Goal: Task Accomplishment & Management: Manage account settings

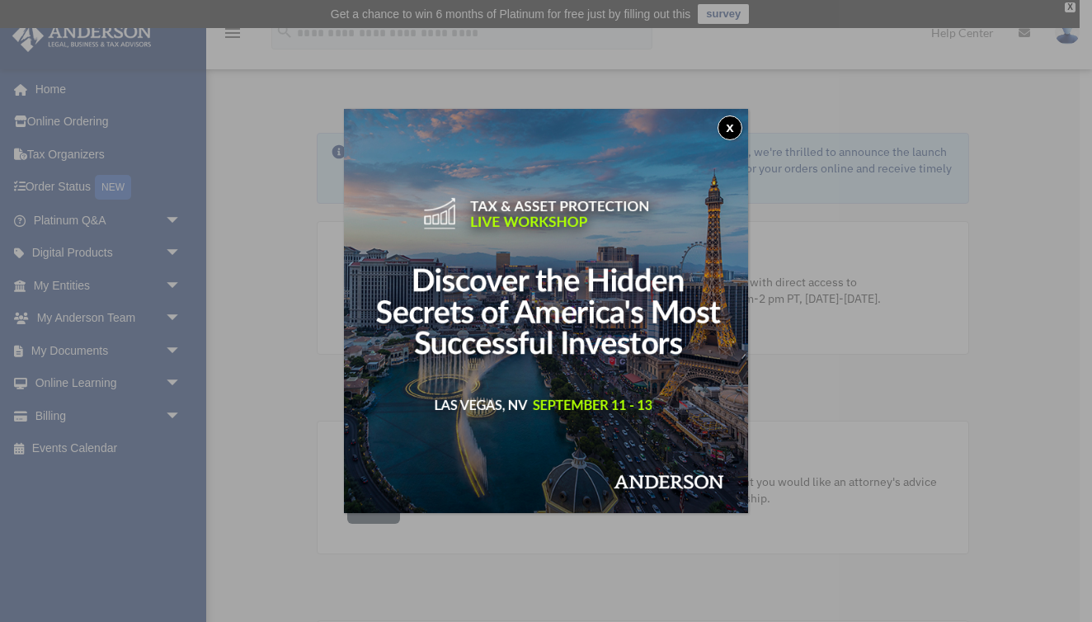
click at [733, 125] on button "x" at bounding box center [730, 127] width 25 height 25
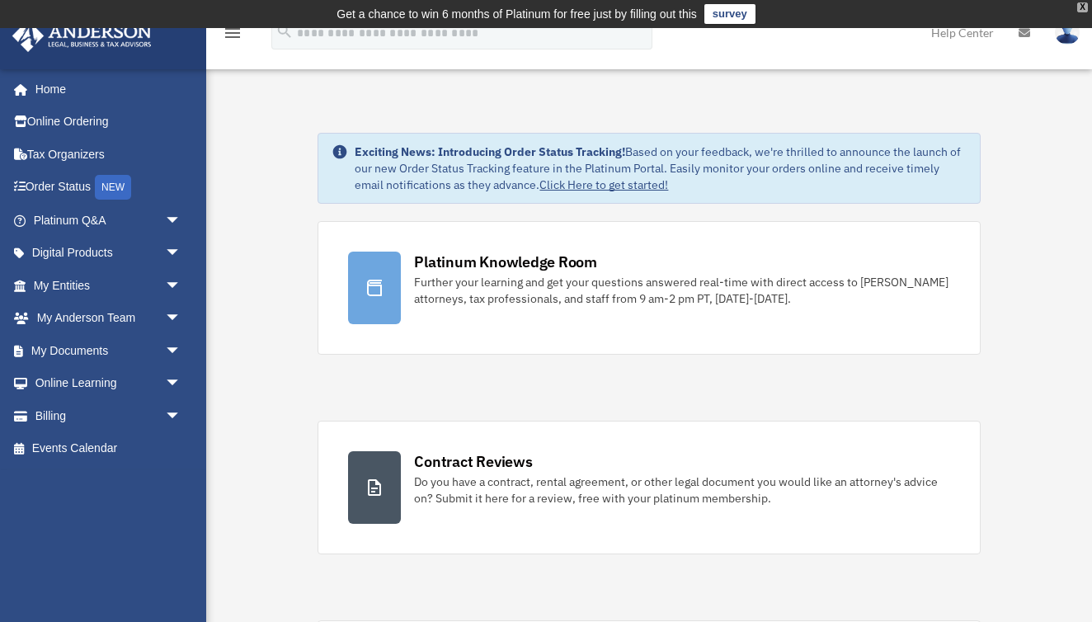
click at [1080, 11] on div "X" at bounding box center [1082, 7] width 11 height 10
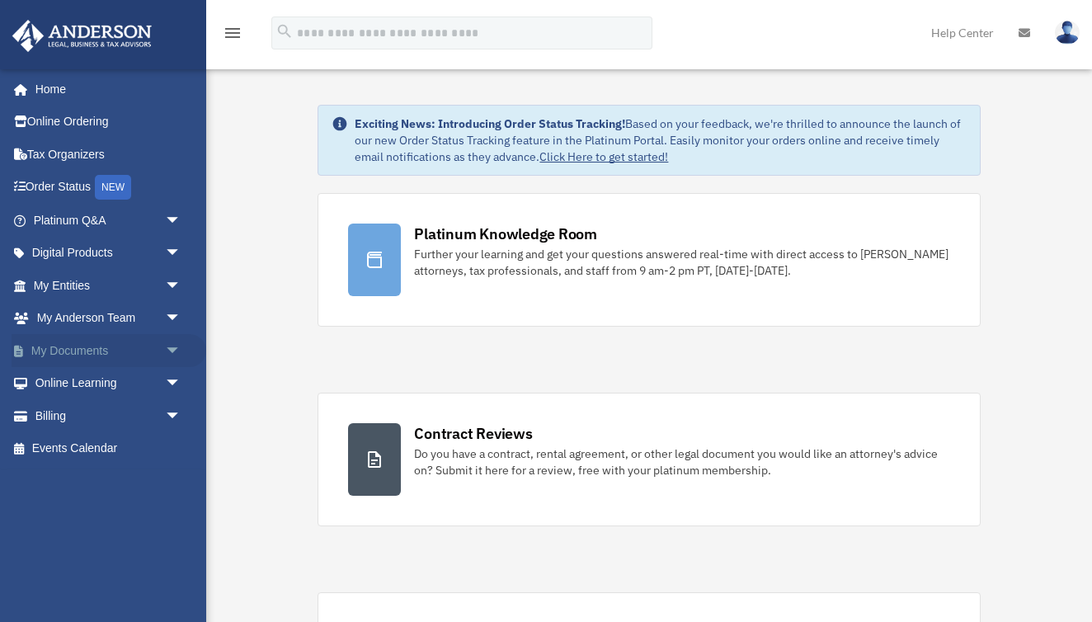
click at [178, 351] on span "arrow_drop_down" at bounding box center [181, 351] width 33 height 34
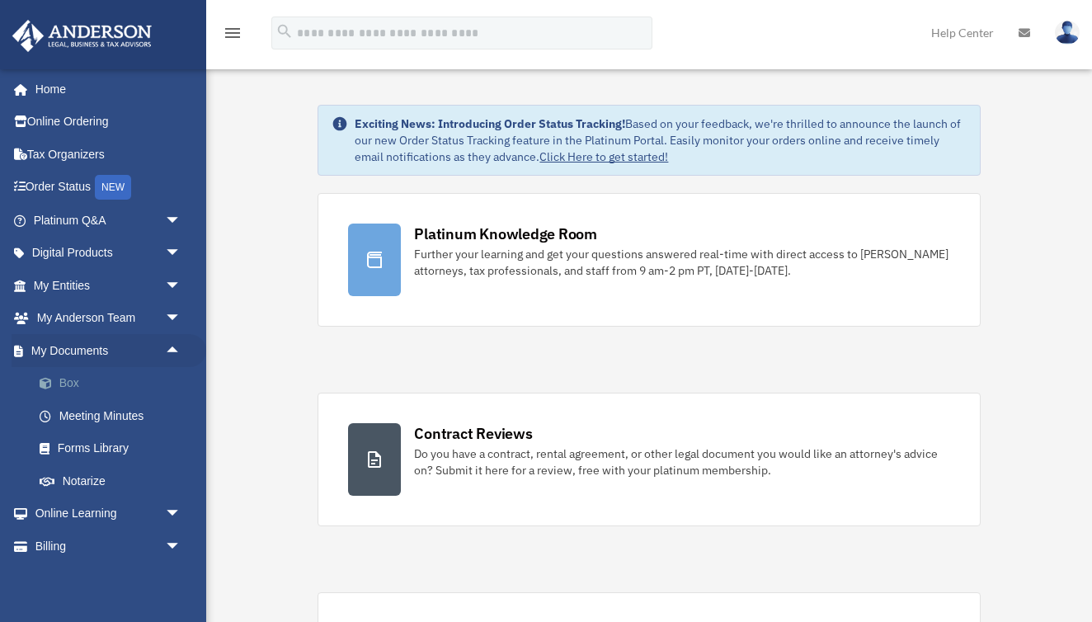
click at [80, 384] on link "Box" at bounding box center [114, 383] width 183 height 33
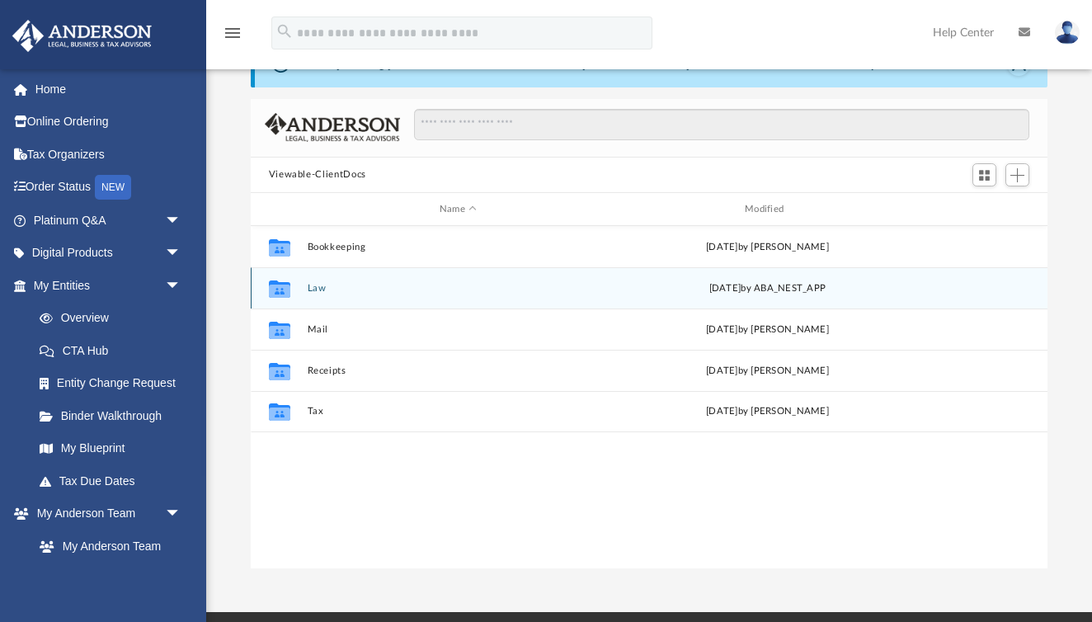
scroll to position [57, 0]
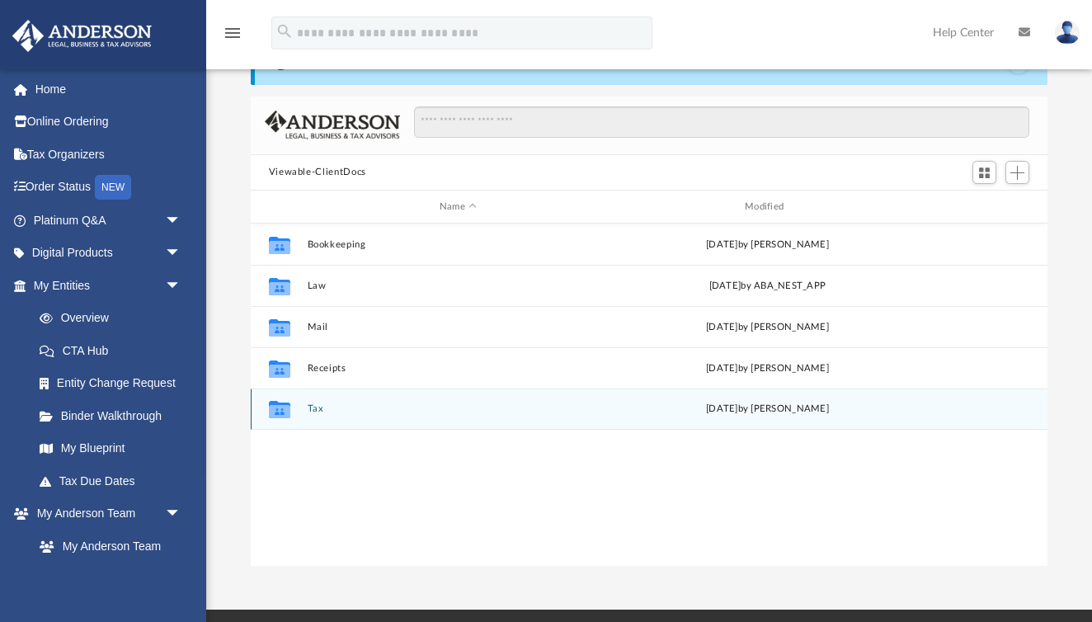
click at [292, 412] on icon "Collaborated Folder" at bounding box center [279, 409] width 26 height 26
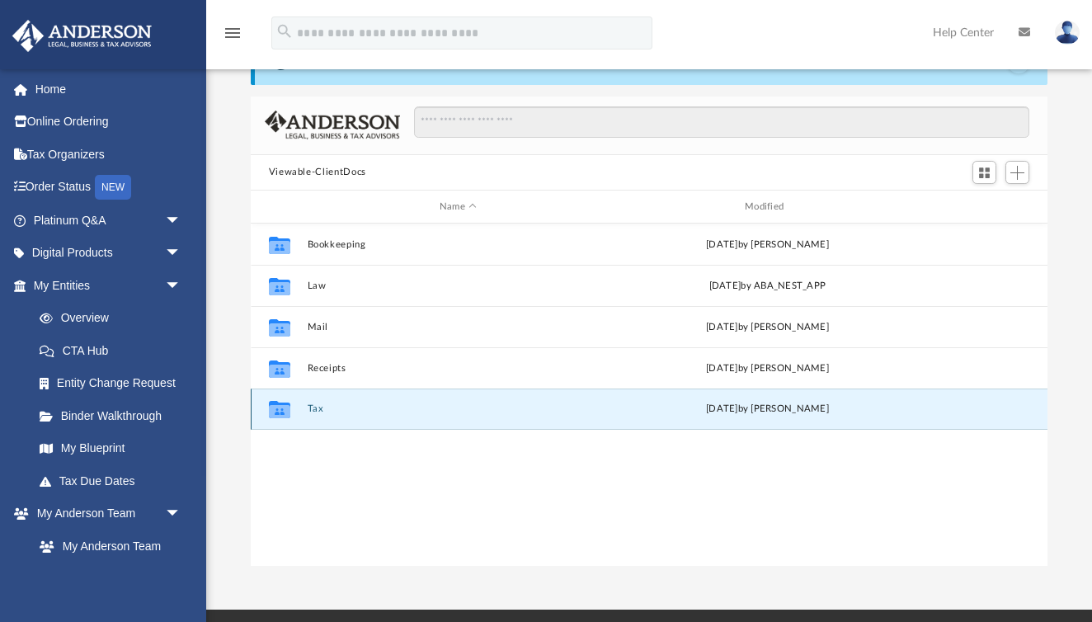
click at [292, 412] on icon "Collaborated Folder" at bounding box center [279, 409] width 26 height 26
click at [311, 407] on button "Tax" at bounding box center [458, 409] width 302 height 11
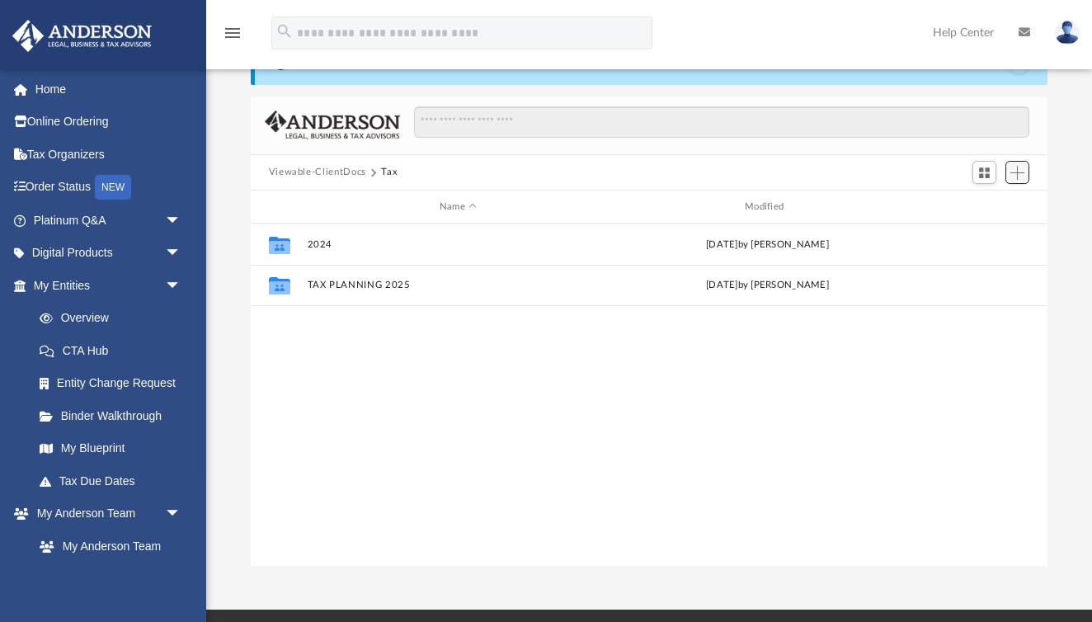
click at [1020, 167] on span "Add" at bounding box center [1017, 173] width 14 height 14
click at [987, 229] on li "New Folder" at bounding box center [994, 230] width 53 height 17
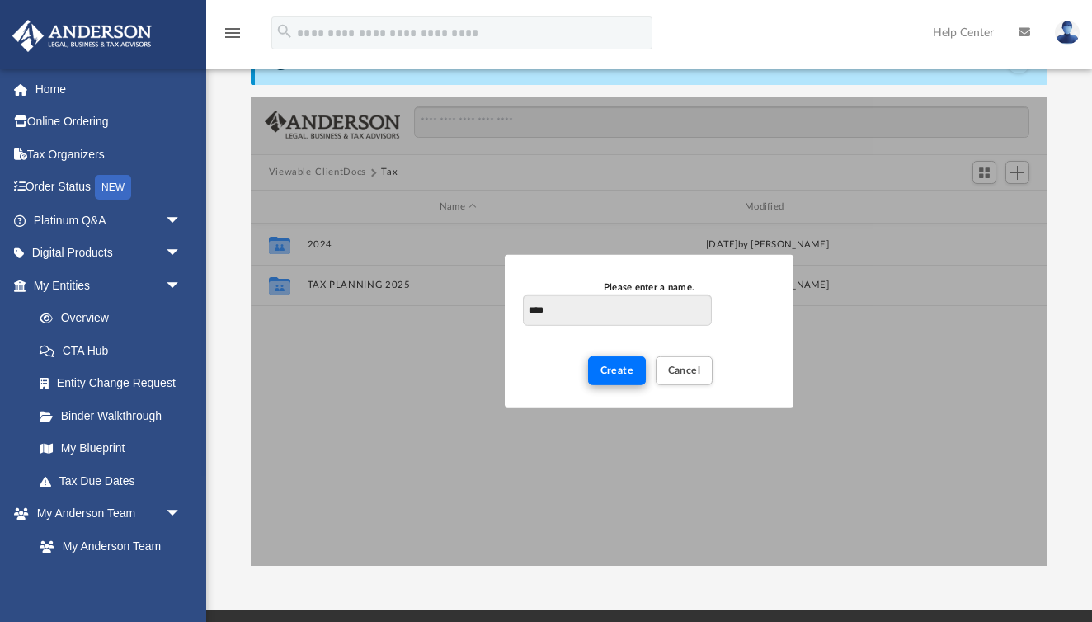
type input "****"
click at [631, 365] on span "Create" at bounding box center [617, 370] width 34 height 10
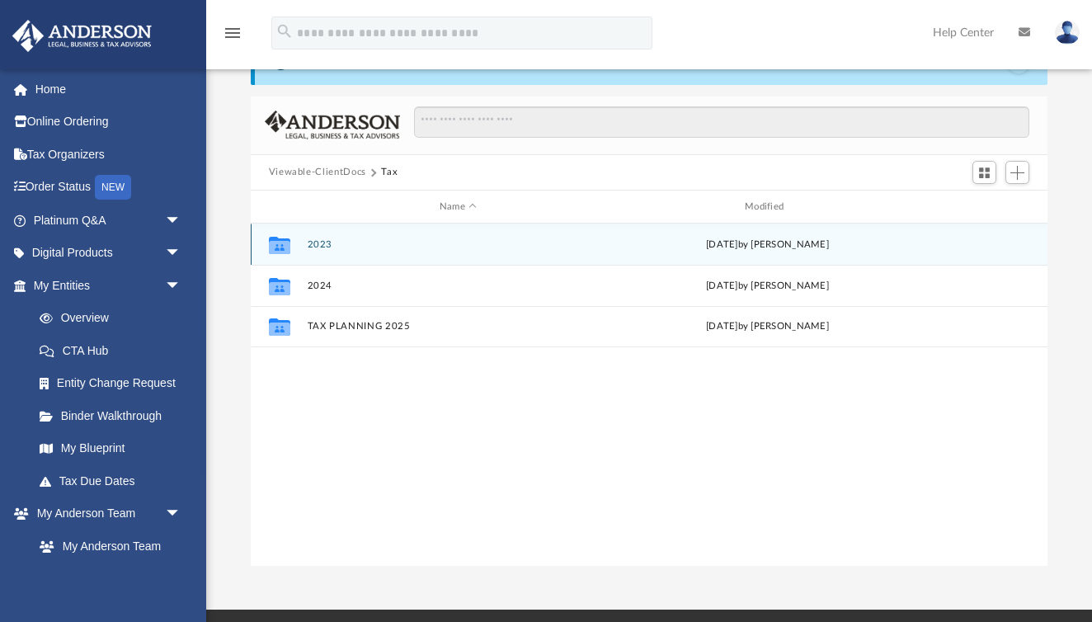
click at [283, 243] on icon "grid" at bounding box center [278, 247] width 21 height 13
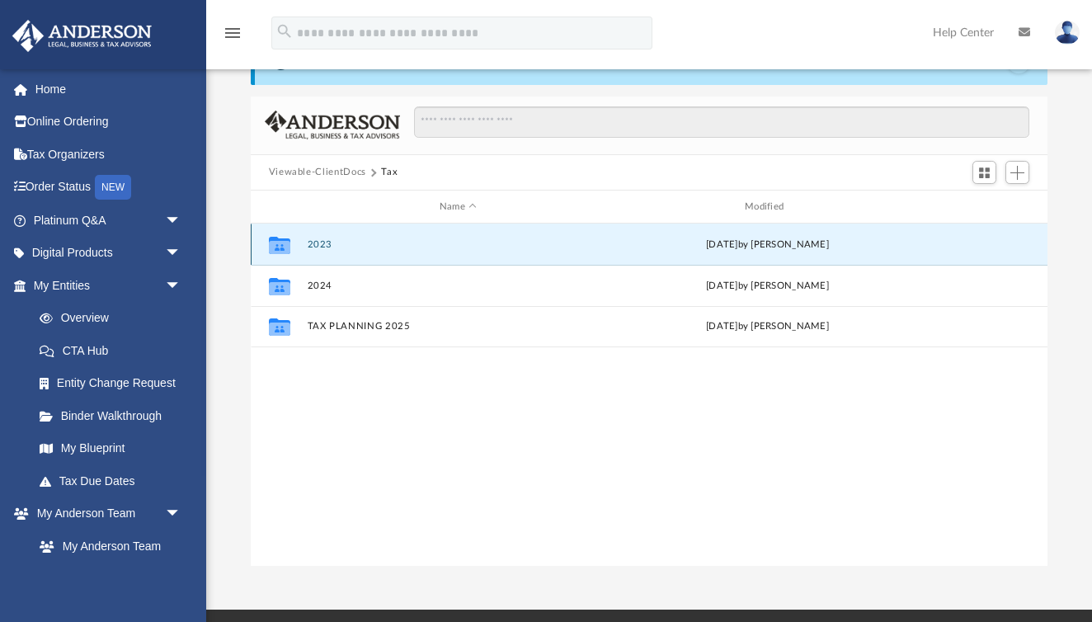
click at [283, 243] on icon "grid" at bounding box center [278, 247] width 21 height 13
click at [1019, 173] on span "Add" at bounding box center [1017, 173] width 14 height 14
click at [992, 207] on li "Upload" at bounding box center [994, 204] width 53 height 17
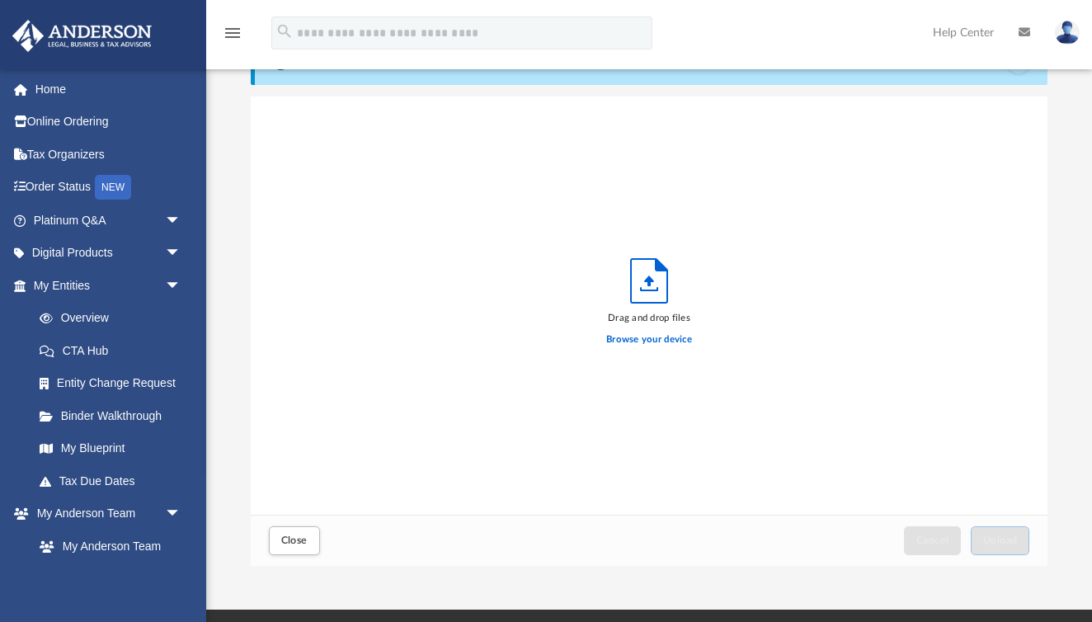
scroll to position [418, 797]
click at [658, 348] on div "Browse your device" at bounding box center [649, 339] width 86 height 29
click at [653, 339] on label "Browse your device" at bounding box center [649, 339] width 86 height 15
click at [0, 0] on input "Browse your device" at bounding box center [0, 0] width 0 height 0
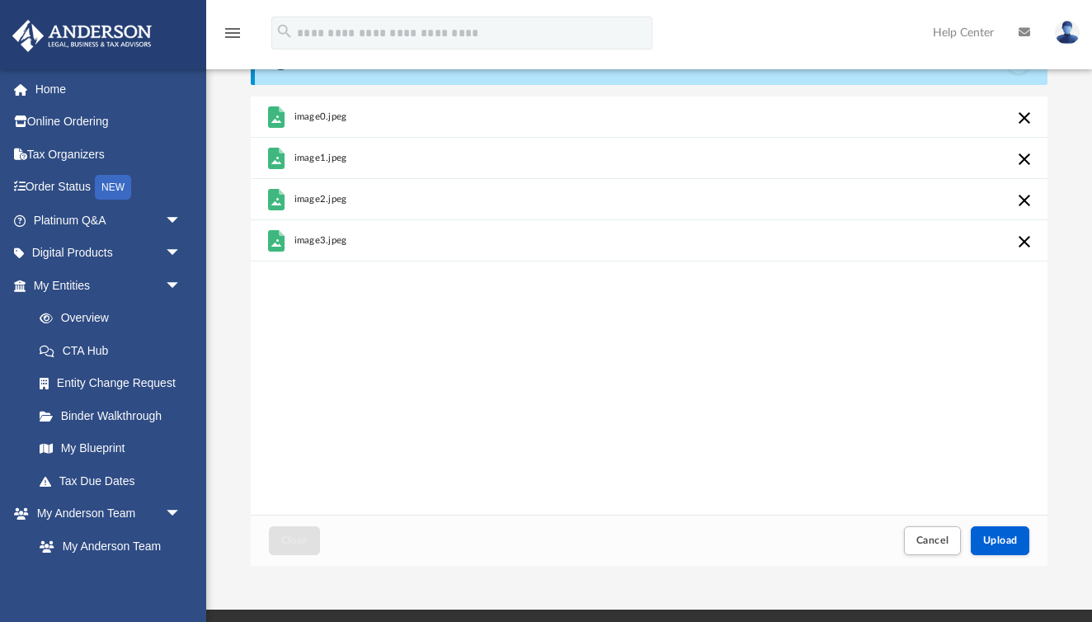
drag, startPoint x: 952, startPoint y: 492, endPoint x: 962, endPoint y: 514, distance: 23.6
click at [962, 514] on div "image0.jpeg image1.jpeg image2.jpeg image3.jpeg" at bounding box center [650, 306] width 798 height 419
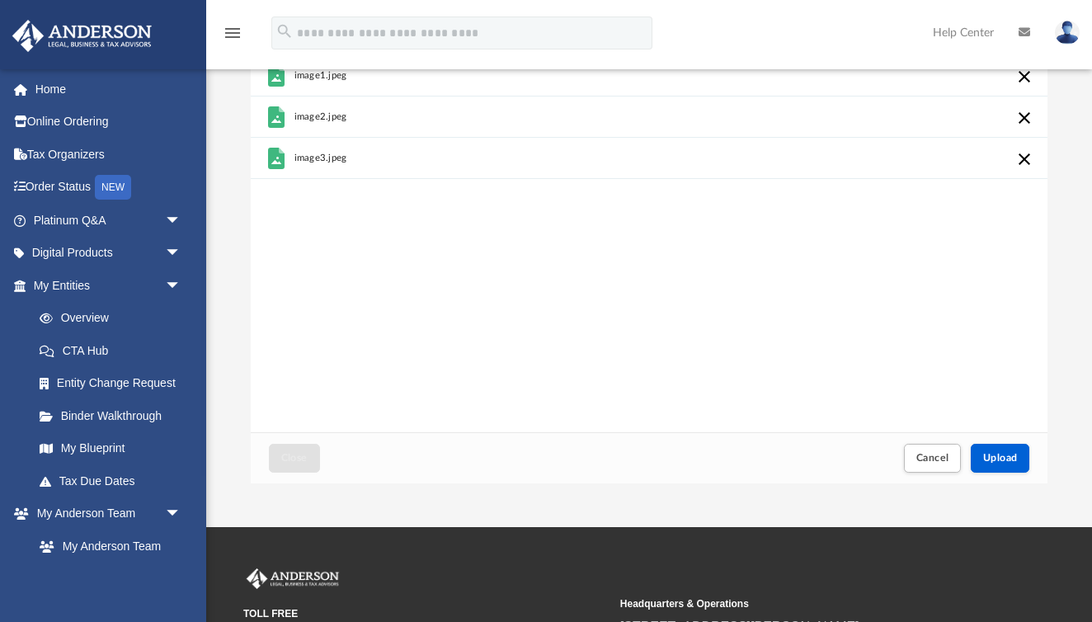
scroll to position [145, 0]
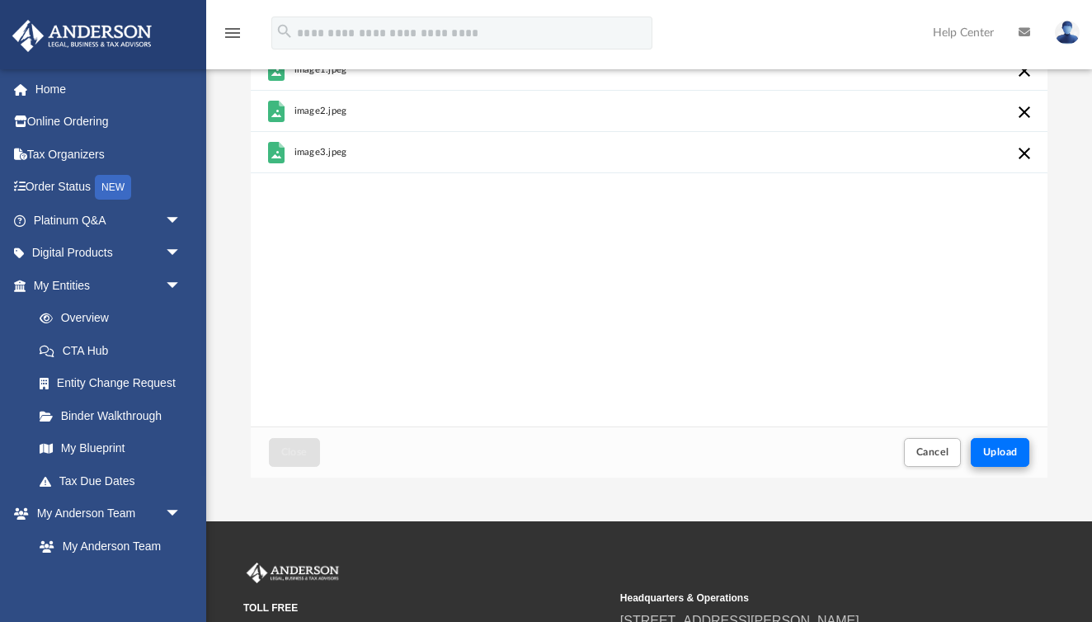
click at [1019, 451] on button "Upload" at bounding box center [1000, 452] width 59 height 29
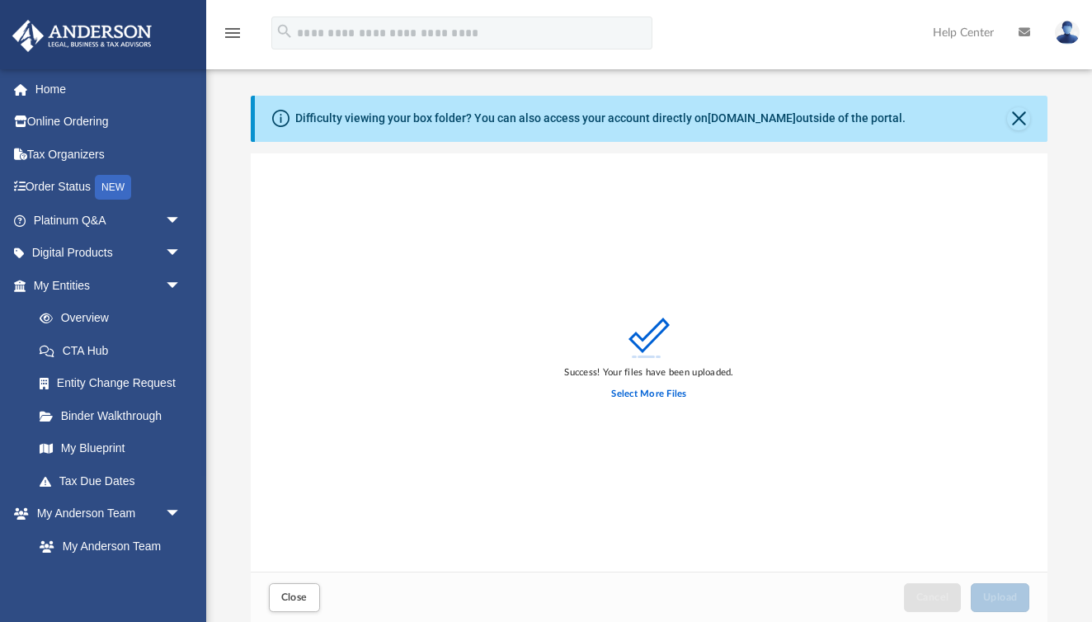
scroll to position [0, 0]
click at [1022, 120] on button "Close" at bounding box center [1018, 118] width 23 height 23
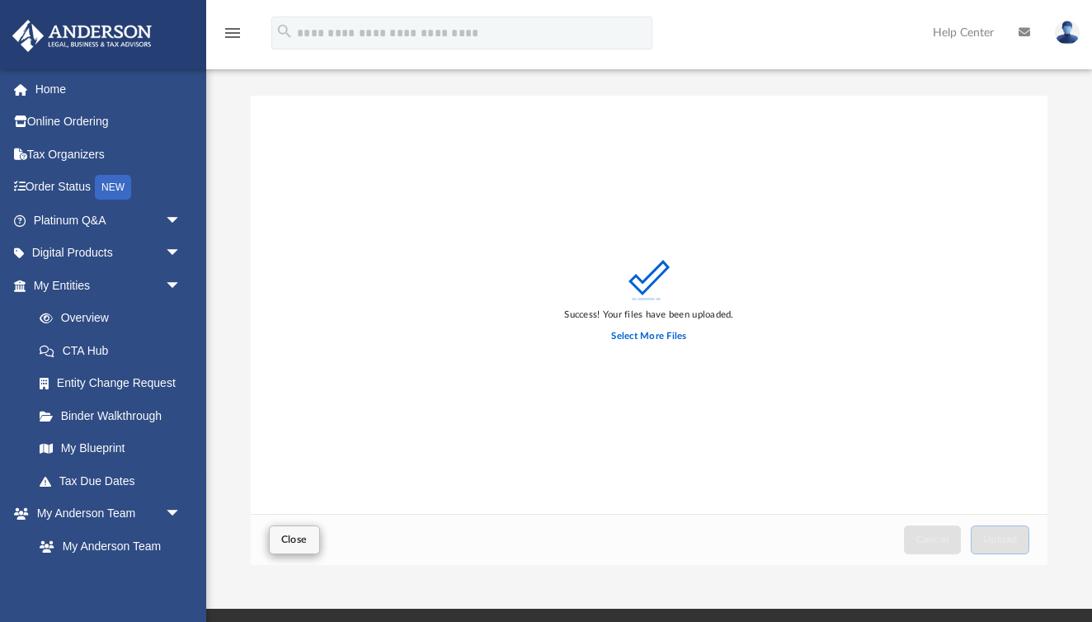
click at [284, 537] on span "Close" at bounding box center [294, 539] width 26 height 10
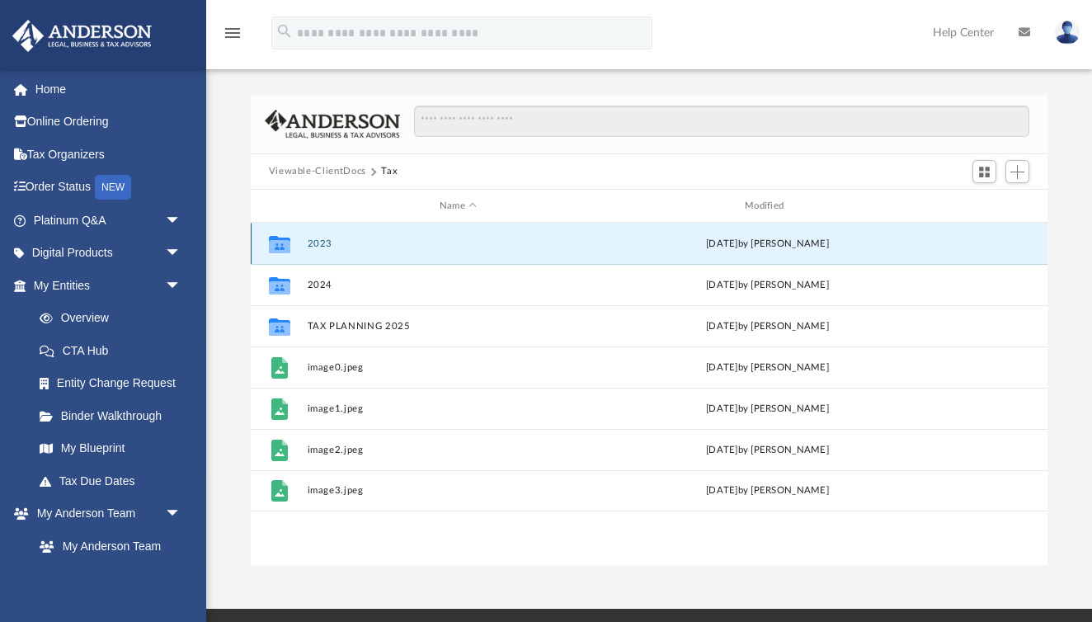
click at [313, 246] on button "2023" at bounding box center [458, 243] width 302 height 11
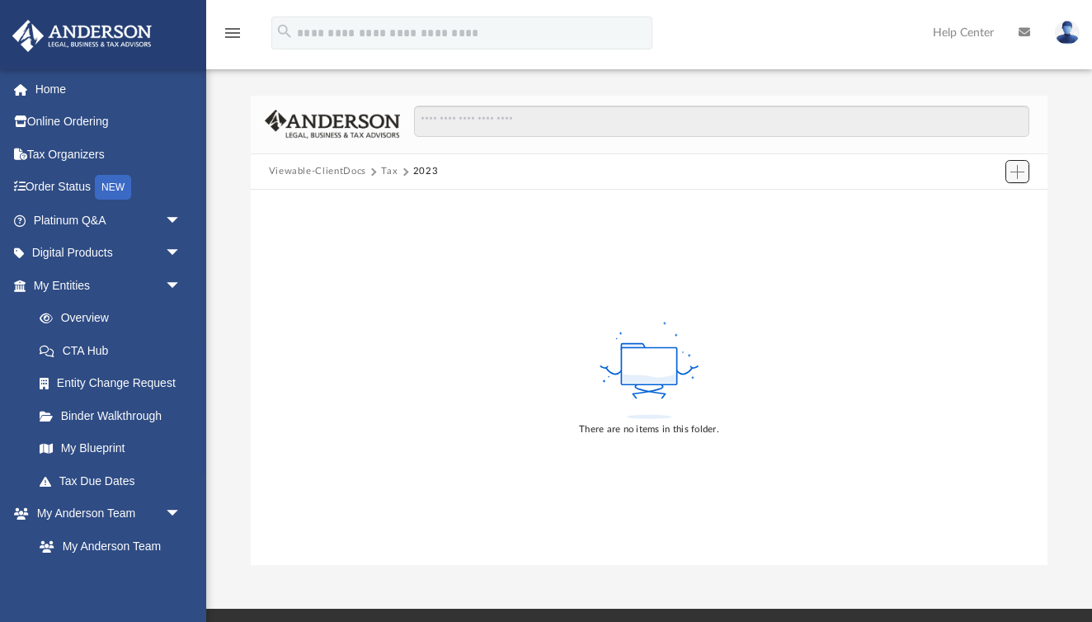
click at [1019, 165] on span "Add" at bounding box center [1017, 172] width 14 height 14
click at [984, 205] on li "Upload" at bounding box center [994, 203] width 53 height 17
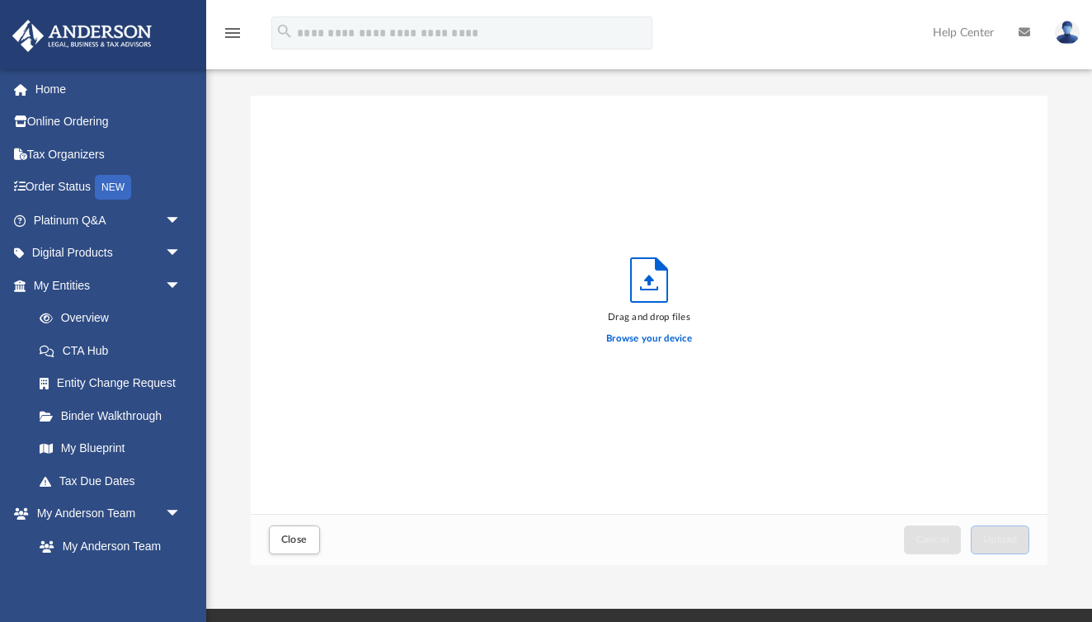
scroll to position [1, 1]
click at [668, 341] on label "Browse your device" at bounding box center [649, 339] width 86 height 15
click at [0, 0] on input "Browse your device" at bounding box center [0, 0] width 0 height 0
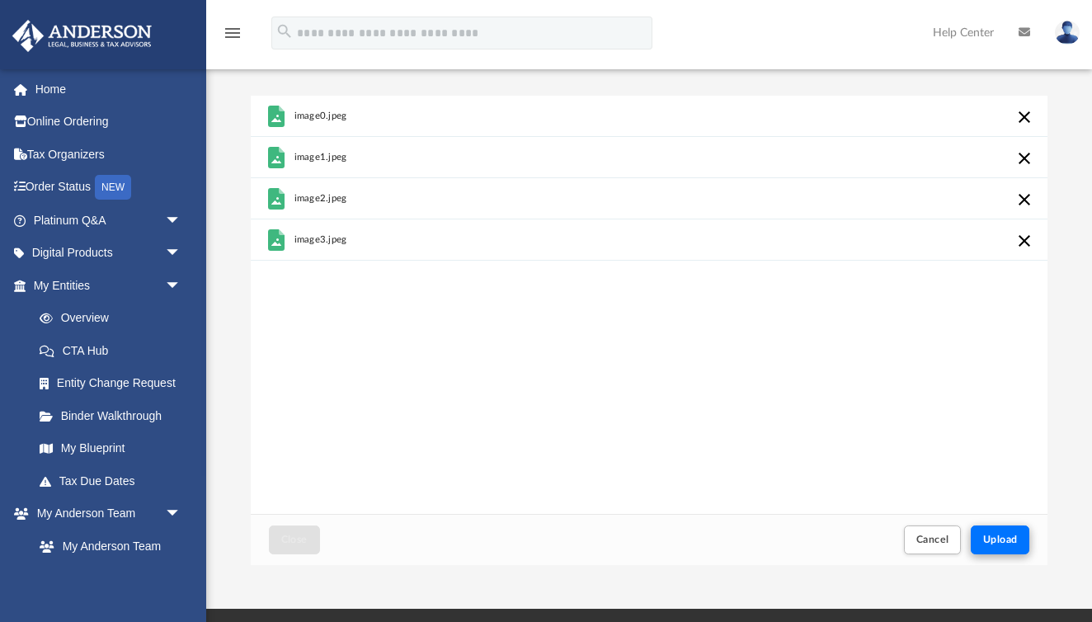
click at [990, 534] on span "Upload" at bounding box center [1000, 539] width 35 height 10
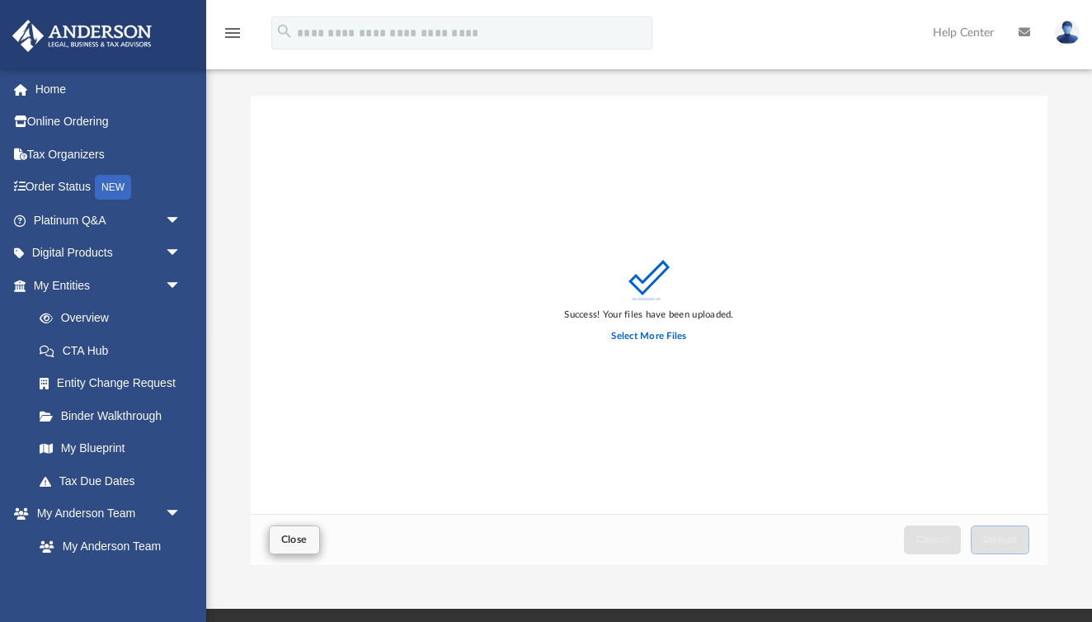
click at [313, 539] on button "Close" at bounding box center [294, 539] width 51 height 29
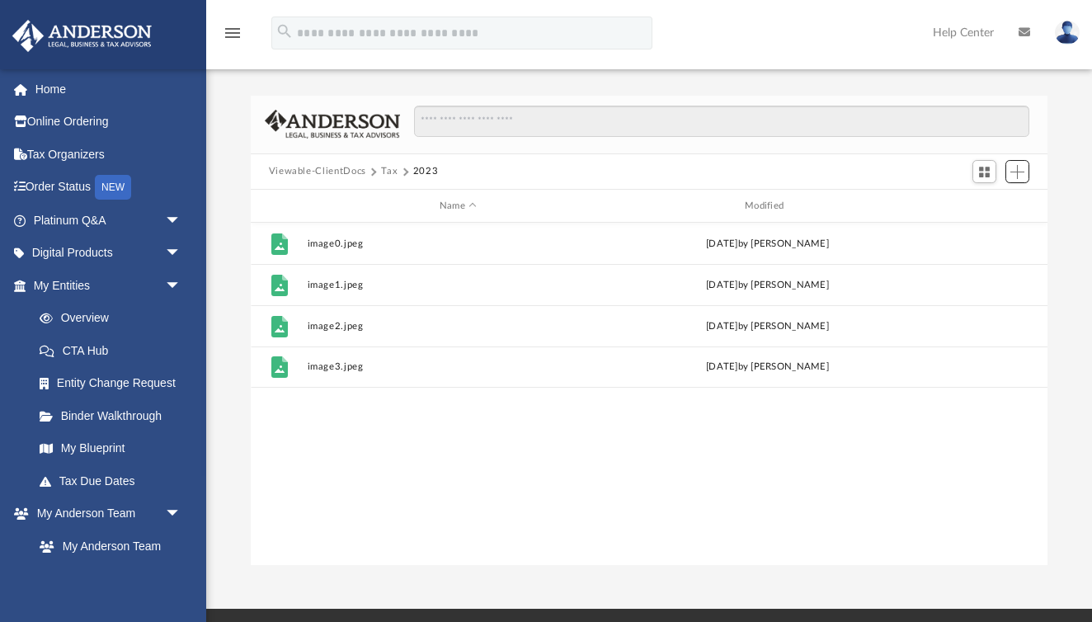
scroll to position [375, 797]
click at [299, 172] on button "Viewable-ClientDocs" at bounding box center [317, 171] width 97 height 15
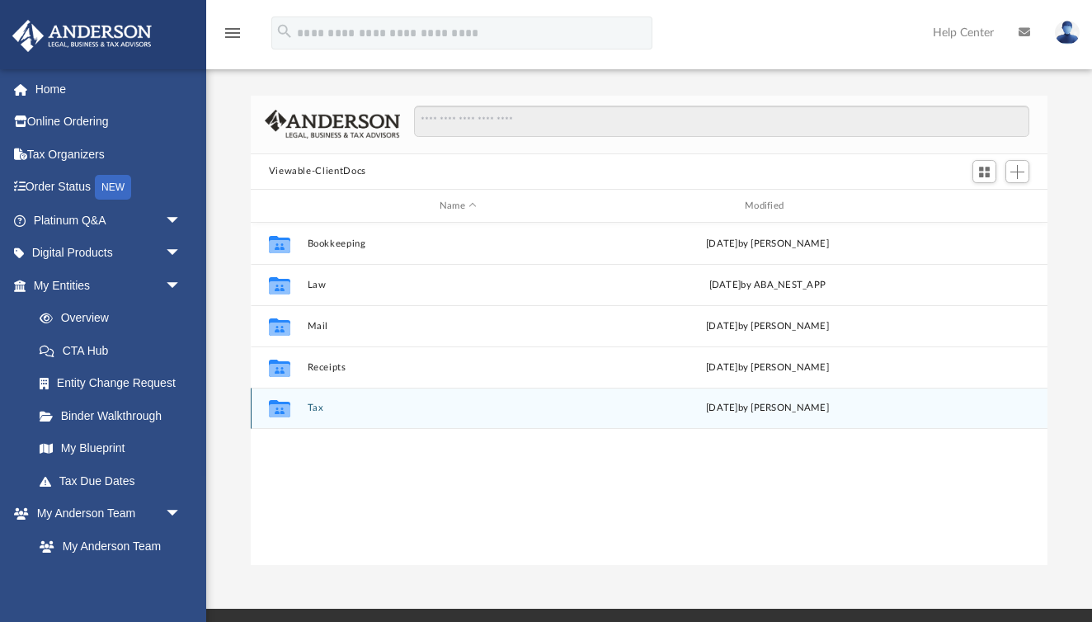
click at [289, 412] on icon "grid" at bounding box center [278, 410] width 21 height 13
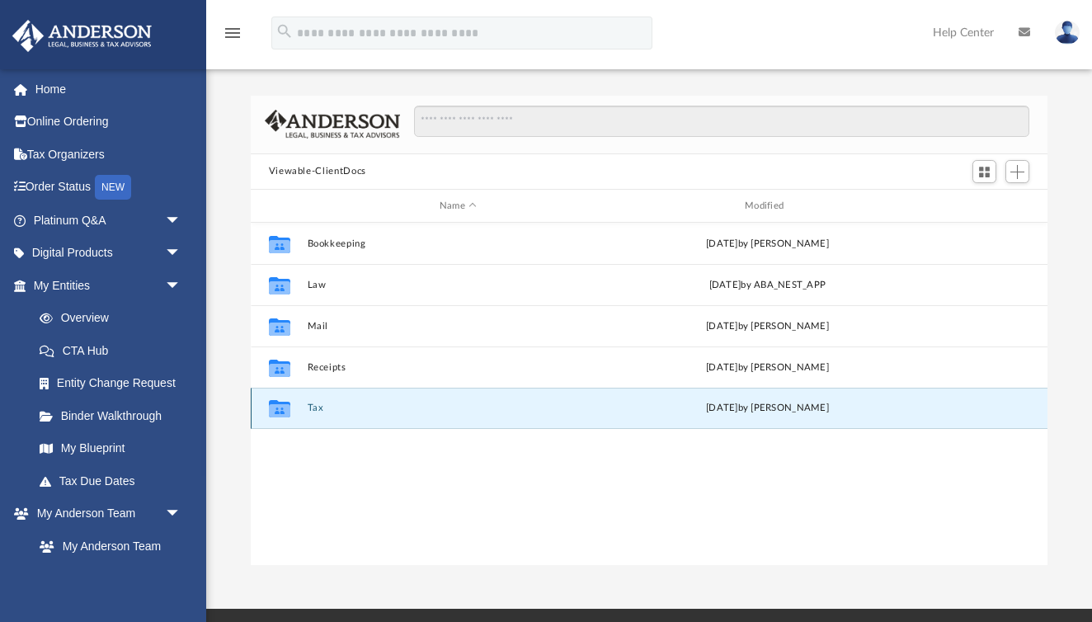
click at [289, 412] on icon "grid" at bounding box center [278, 410] width 21 height 13
click at [281, 408] on icon "grid" at bounding box center [278, 408] width 21 height 17
click at [277, 412] on icon "grid" at bounding box center [278, 408] width 21 height 17
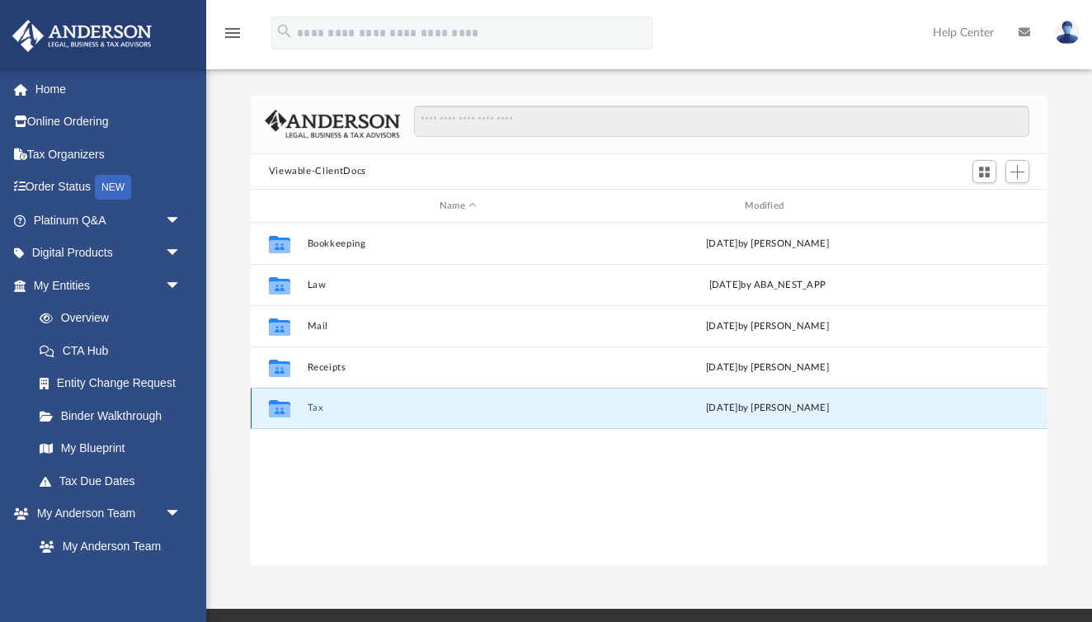
click at [323, 396] on div "Collaborated Folder Tax today by Stanley Smith" at bounding box center [650, 408] width 798 height 41
click at [323, 400] on div "Collaborated Folder Tax today by Stanley Smith" at bounding box center [650, 408] width 798 height 41
click at [321, 412] on button "Tax" at bounding box center [458, 408] width 302 height 11
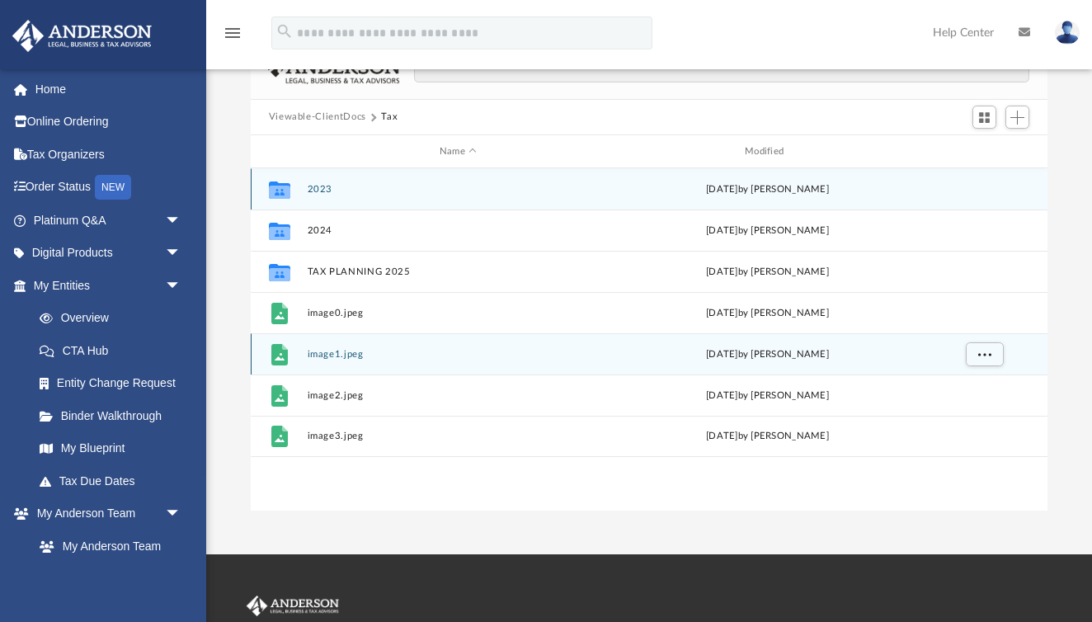
scroll to position [57, 0]
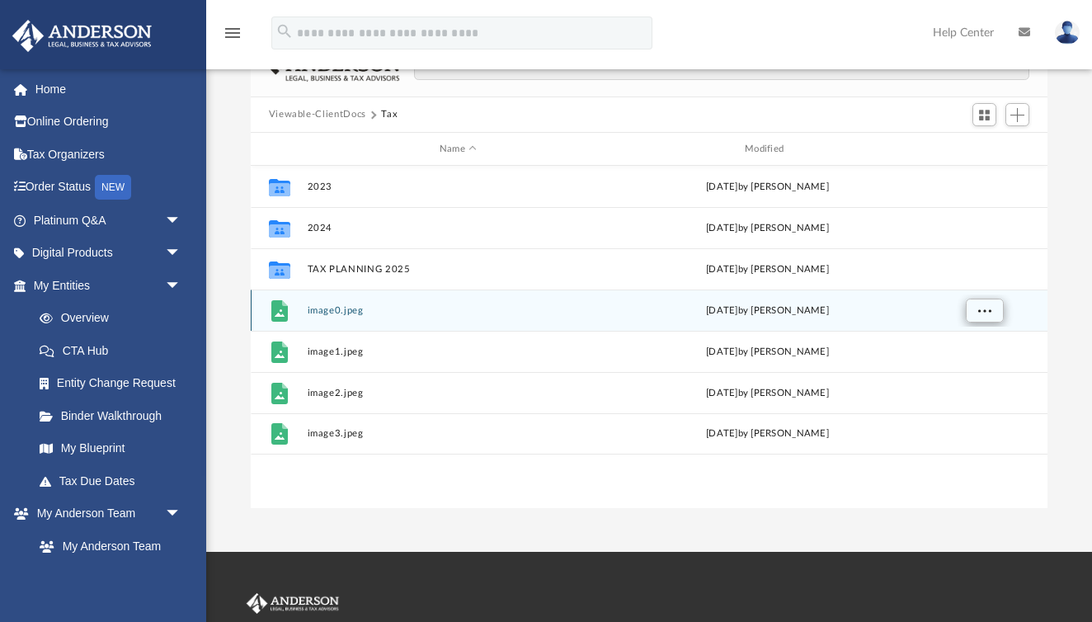
click at [991, 313] on button "More options" at bounding box center [984, 311] width 38 height 25
click at [560, 314] on button "image0.jpeg" at bounding box center [458, 310] width 302 height 11
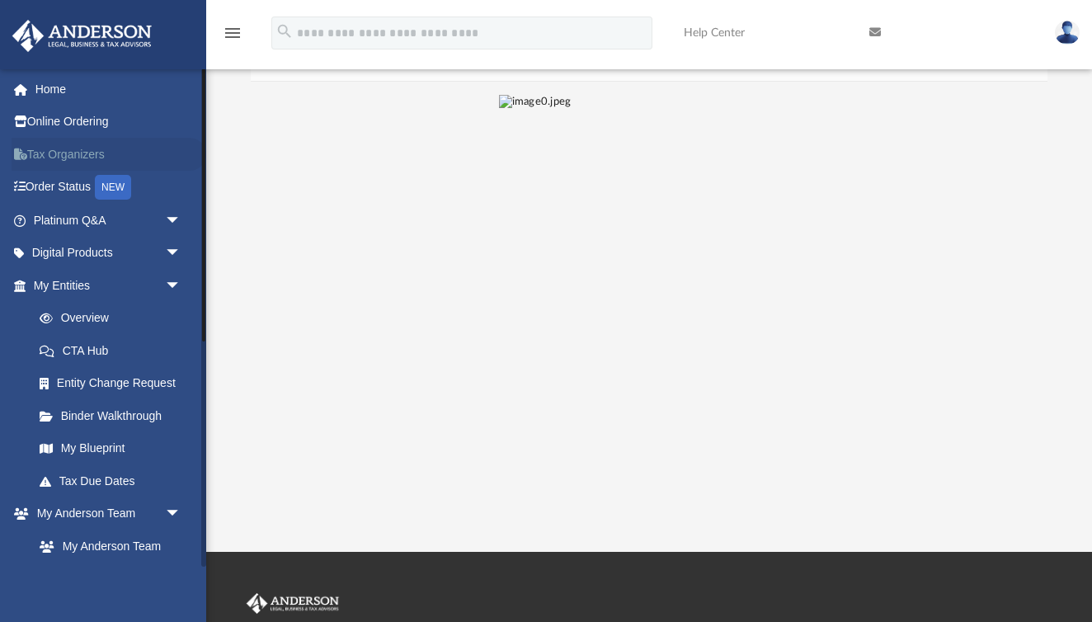
click at [49, 156] on link "Tax Organizers" at bounding box center [109, 154] width 195 height 33
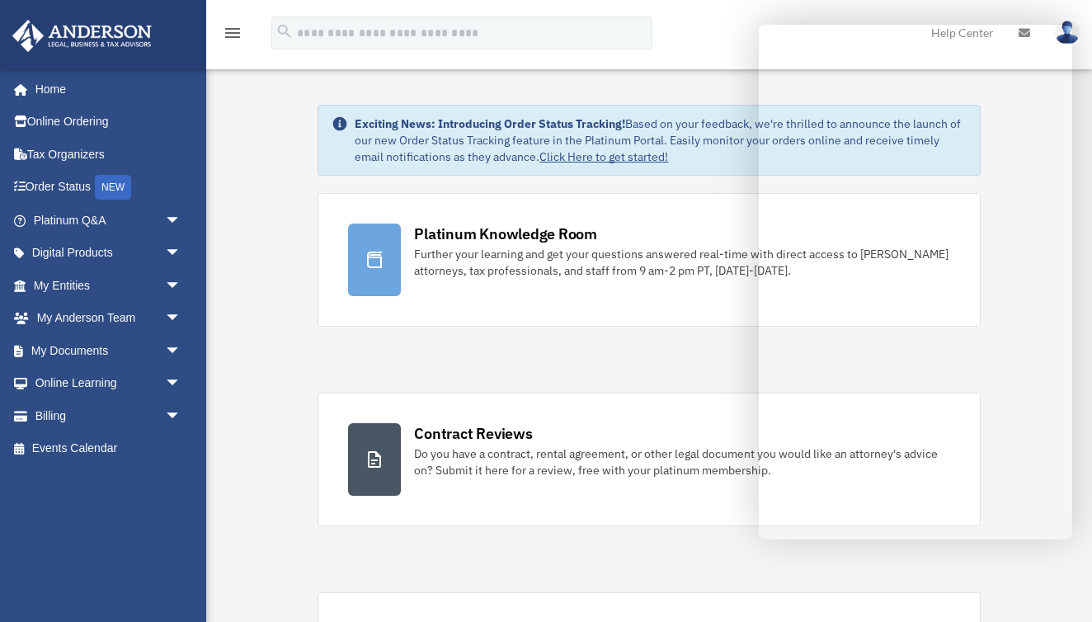
click at [644, 563] on div "Platinum Knowledge Room Further your learning and get your questions answered r…" at bounding box center [649, 559] width 662 height 732
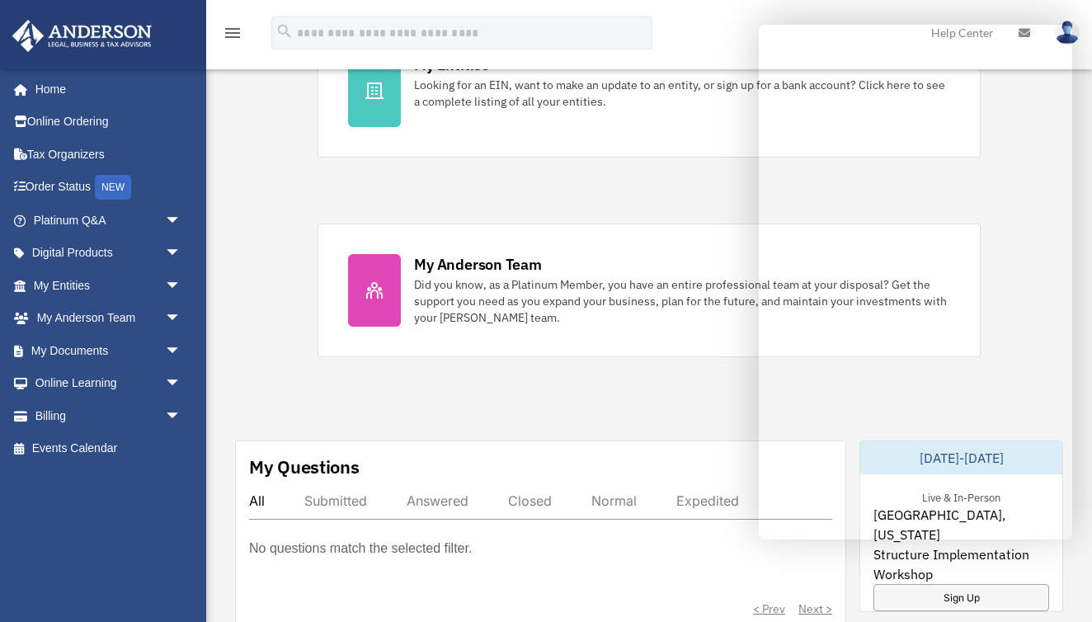
scroll to position [575, 0]
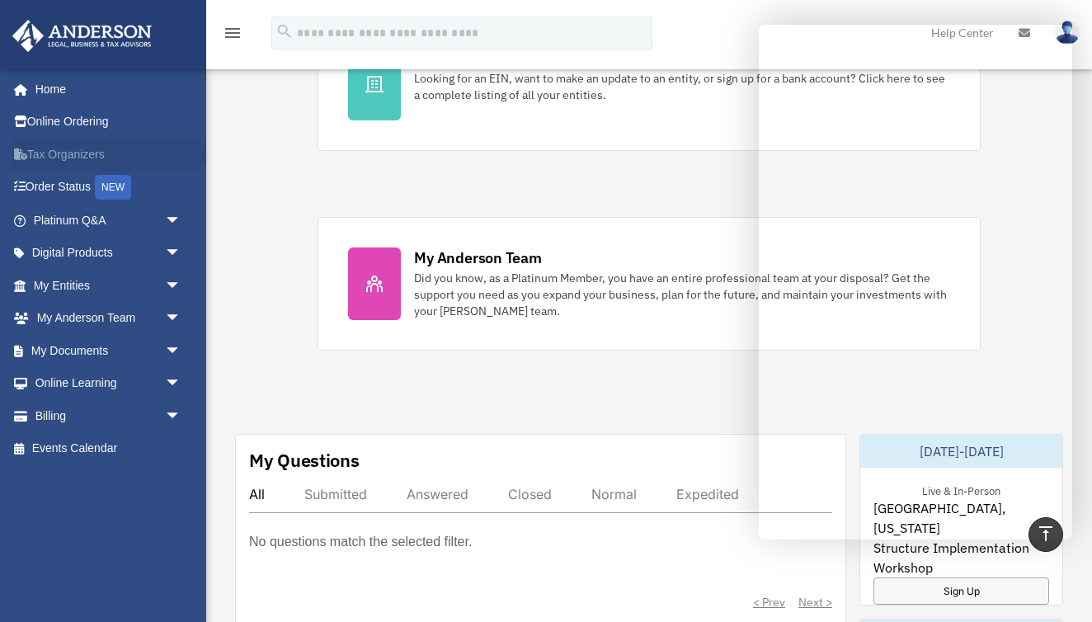
click at [56, 151] on link "Tax Organizers" at bounding box center [109, 154] width 195 height 33
